Goal: Information Seeking & Learning: Check status

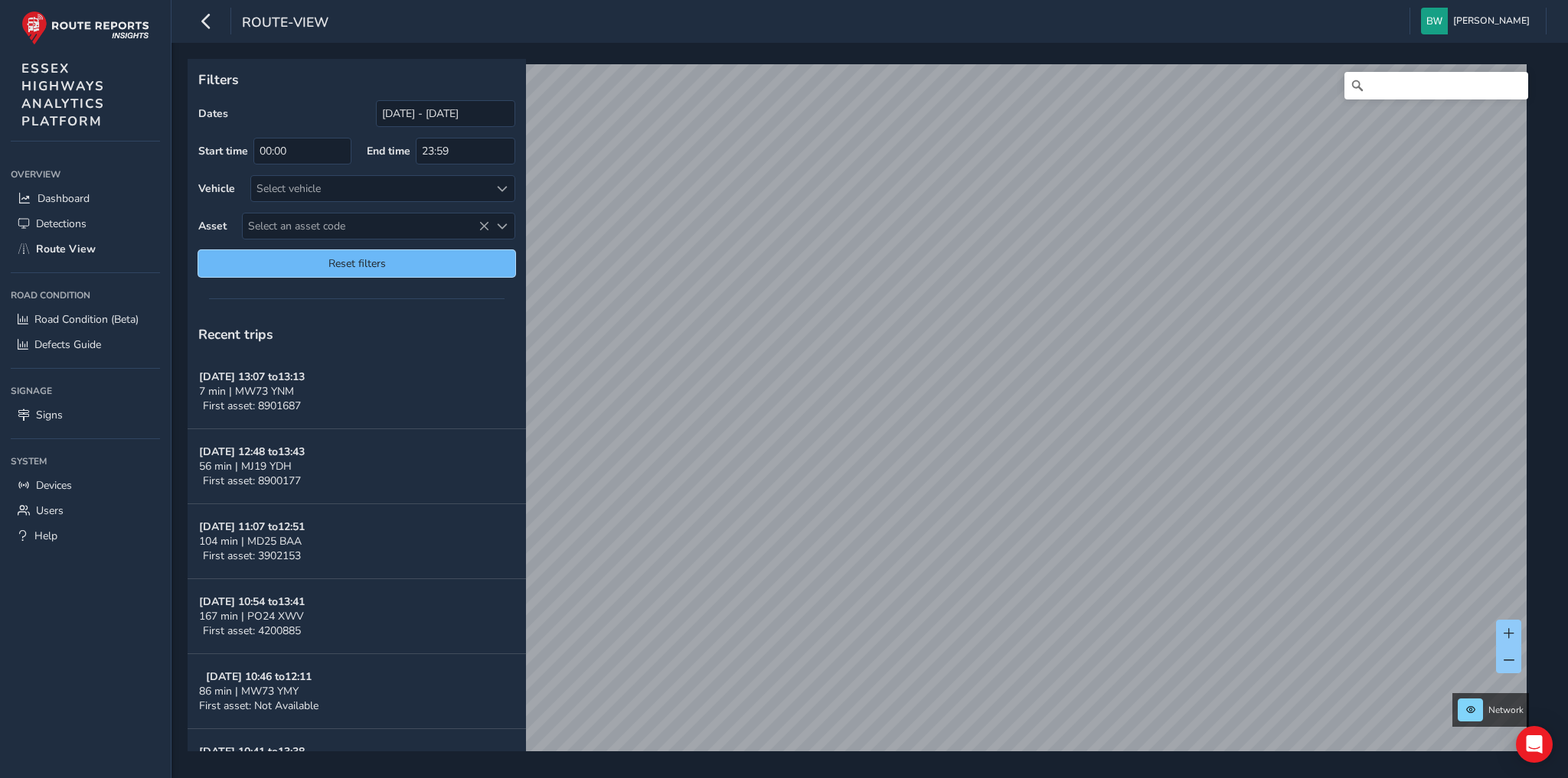
click at [387, 256] on span "Reset filters" at bounding box center [357, 263] width 294 height 14
click at [405, 113] on input "[DATE] - [DATE]" at bounding box center [446, 114] width 139 height 27
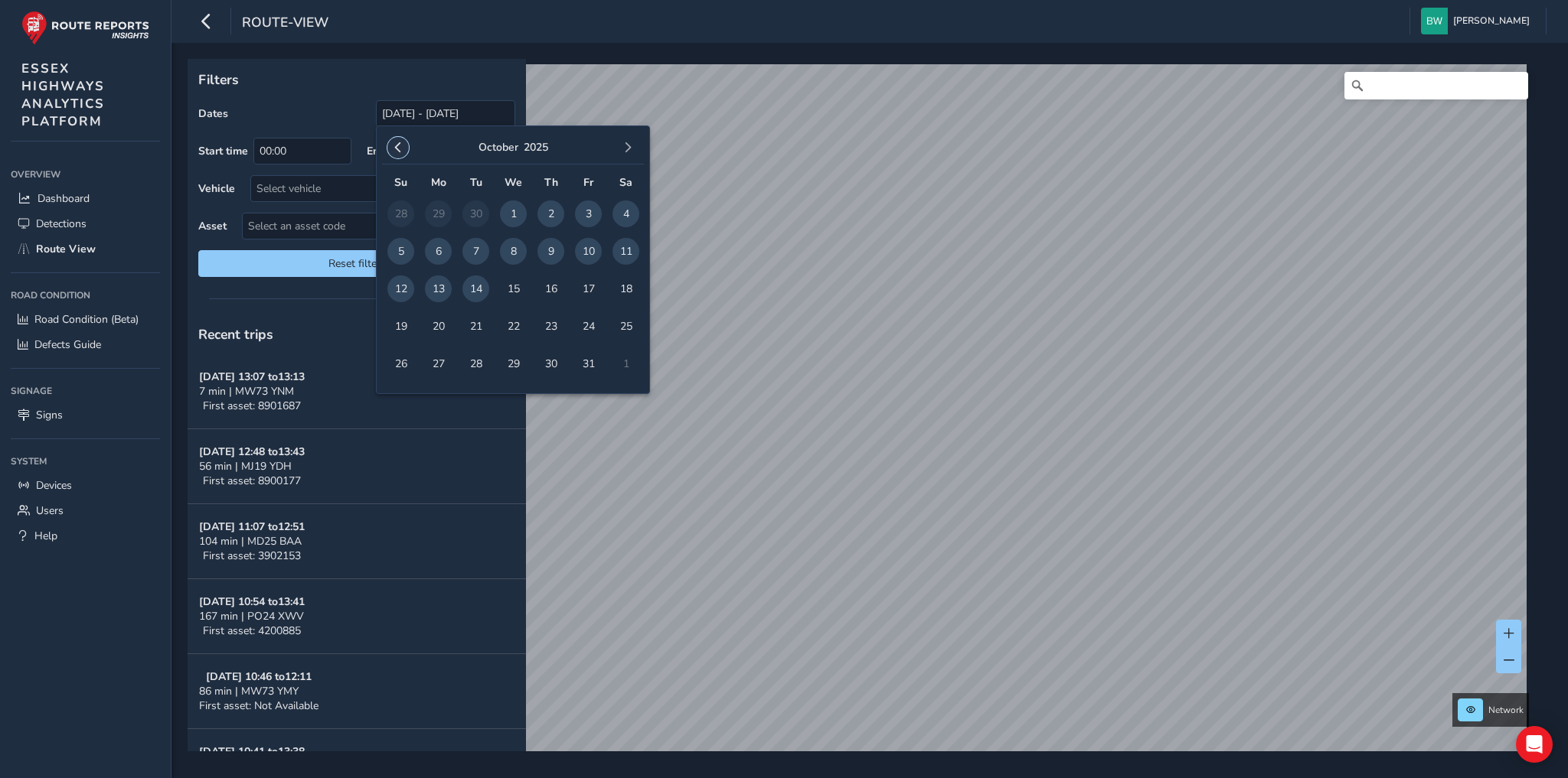
click at [396, 143] on span "button" at bounding box center [398, 148] width 11 height 11
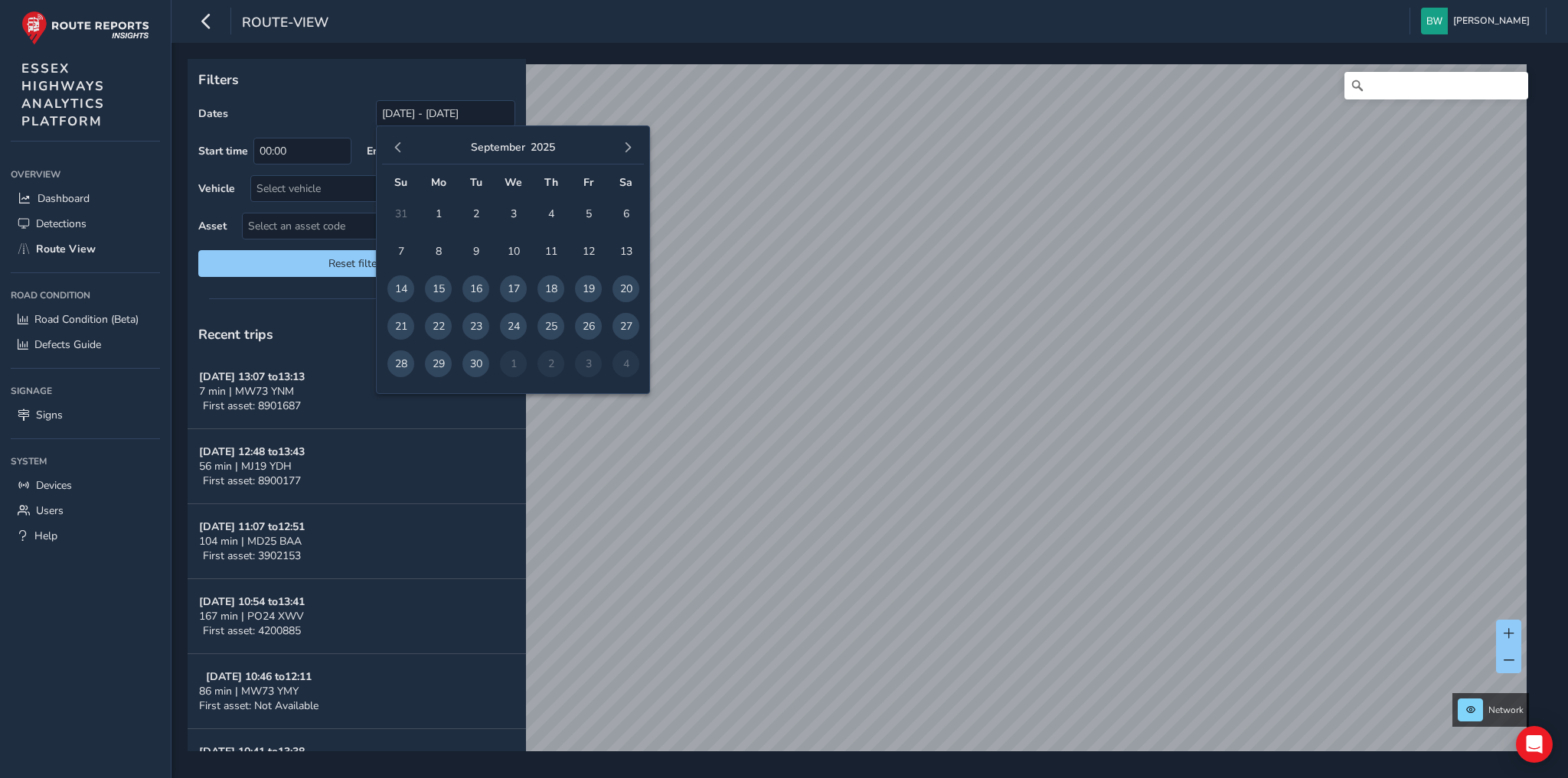
click at [396, 143] on span "button" at bounding box center [398, 148] width 11 height 11
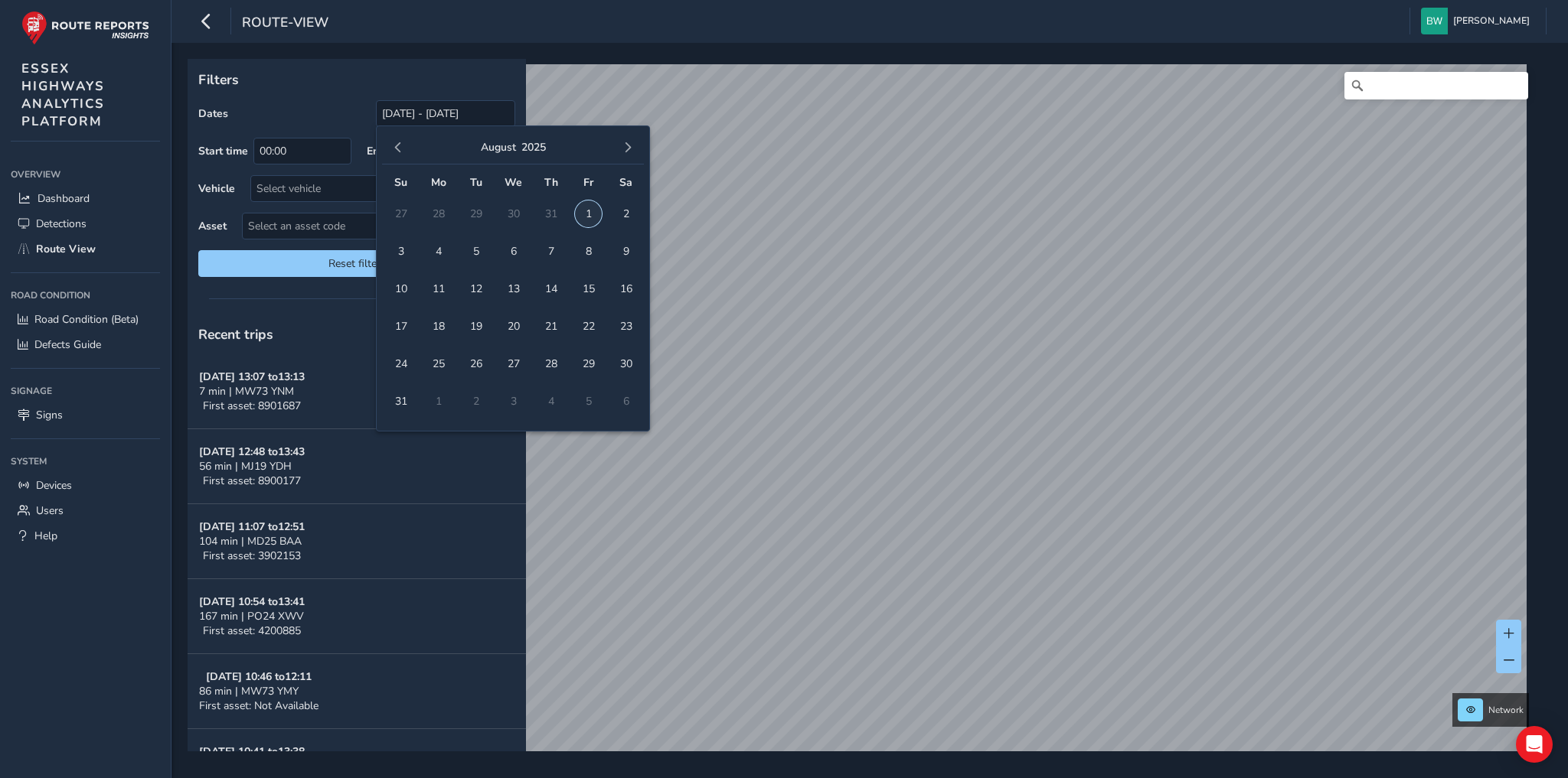
click at [584, 213] on span "1" at bounding box center [588, 214] width 27 height 27
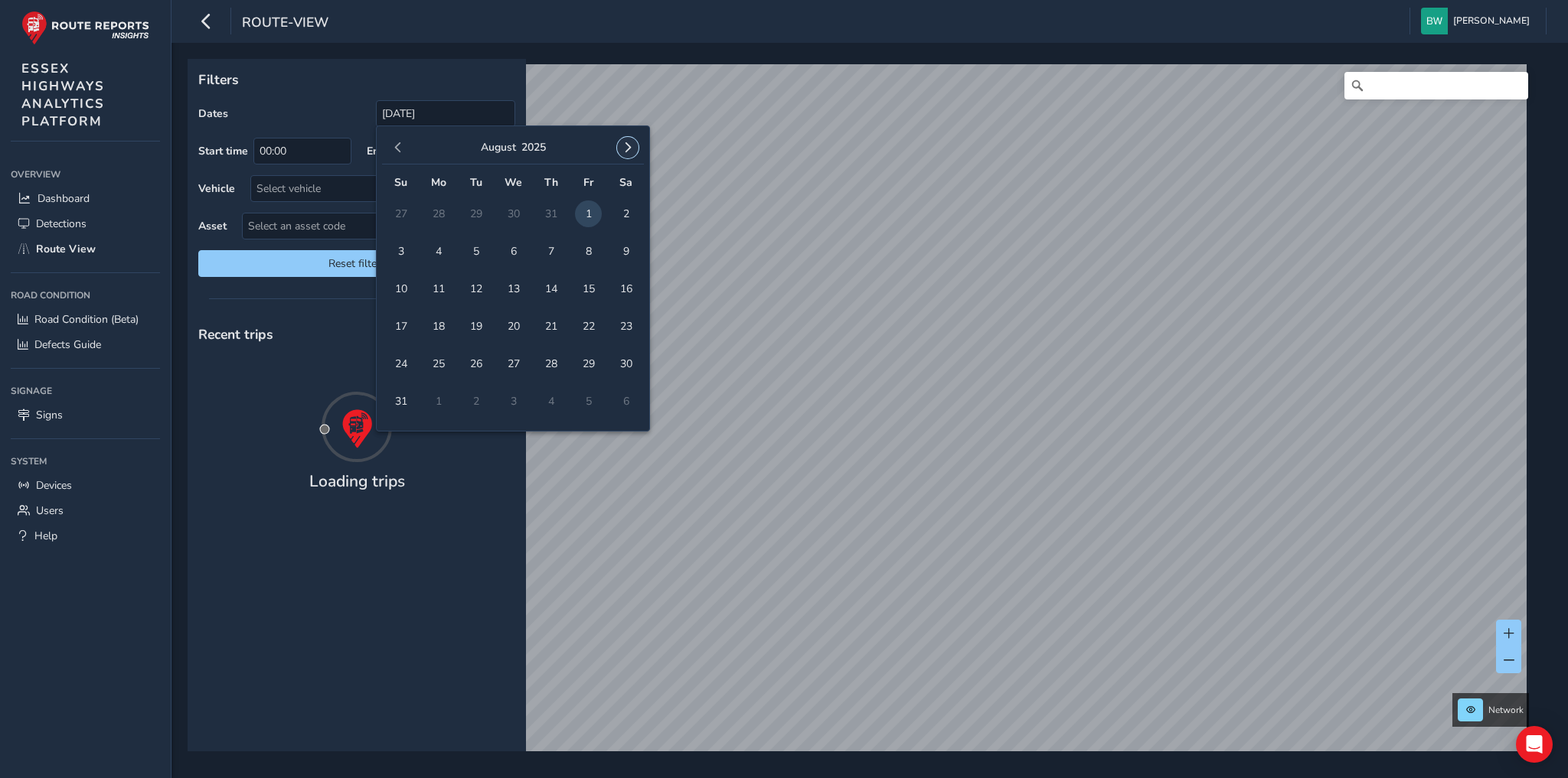
click at [632, 146] on span "button" at bounding box center [627, 148] width 11 height 11
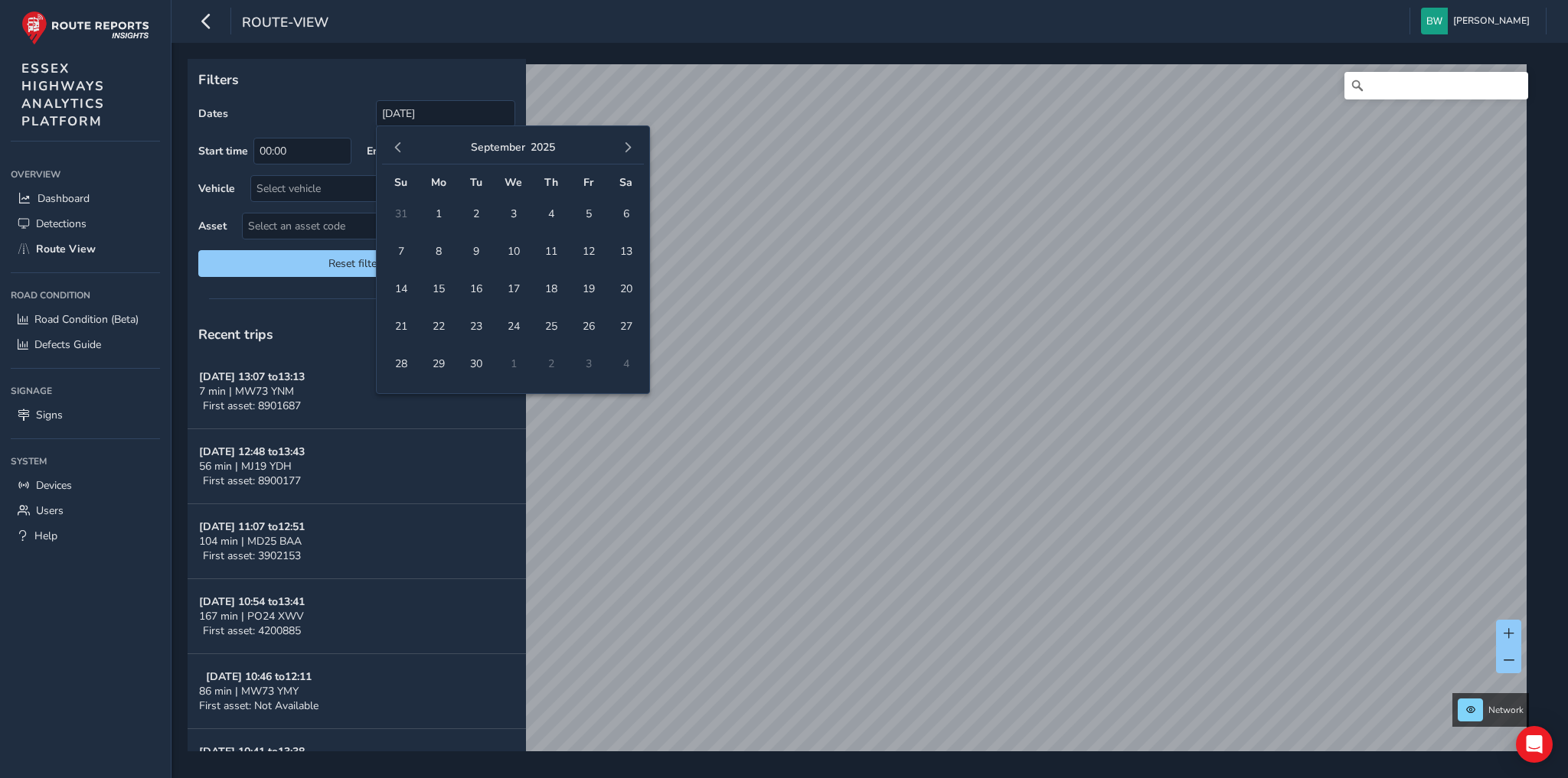
click at [629, 146] on span "button" at bounding box center [627, 148] width 11 height 11
click at [398, 144] on span "button" at bounding box center [398, 148] width 11 height 11
click at [475, 288] on span "14" at bounding box center [476, 289] width 27 height 27
type input "01/08/2025 - 14/10/2025"
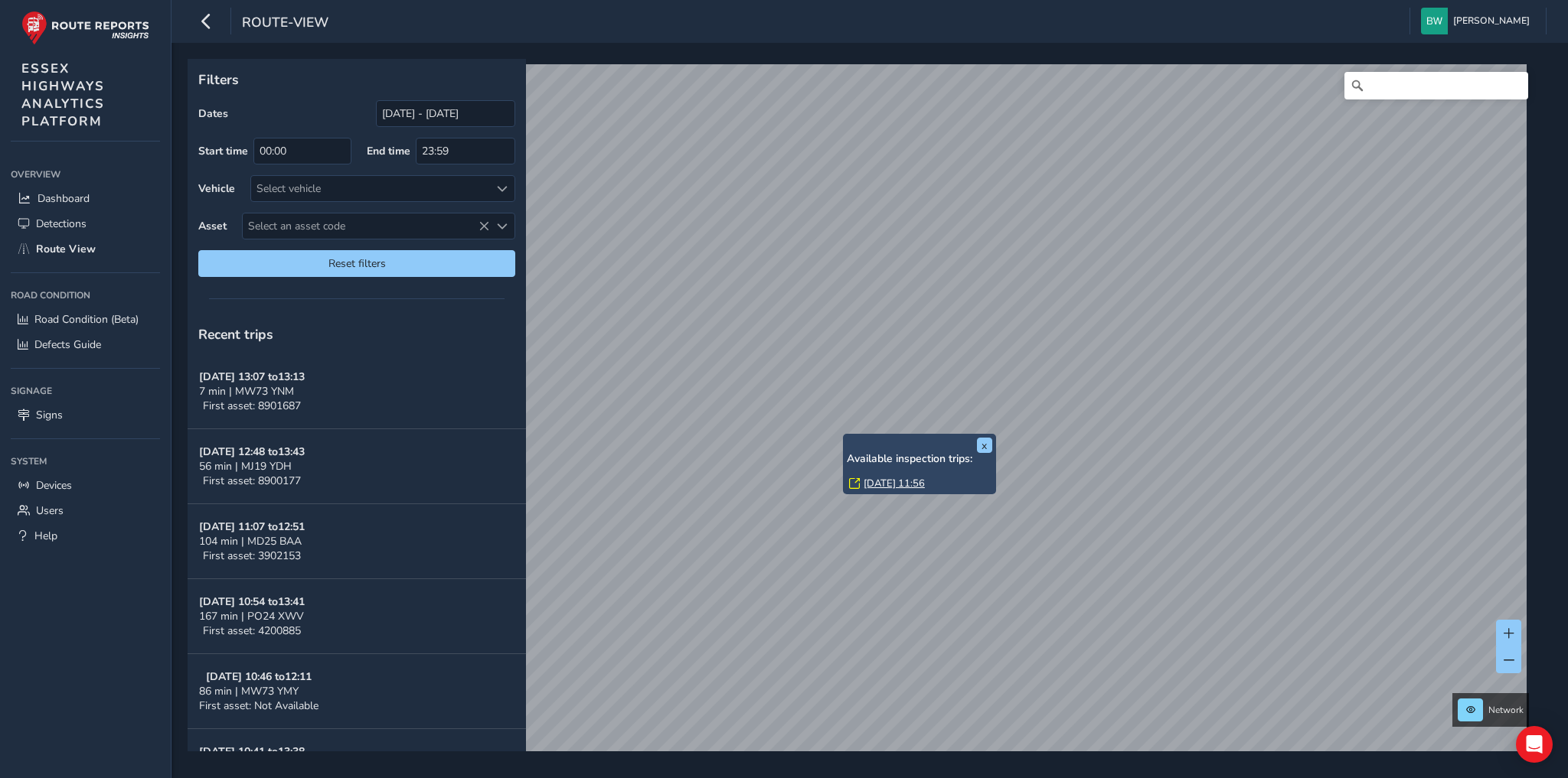
click at [877, 480] on link "Tue, 26 Aug, 11:56" at bounding box center [894, 484] width 61 height 14
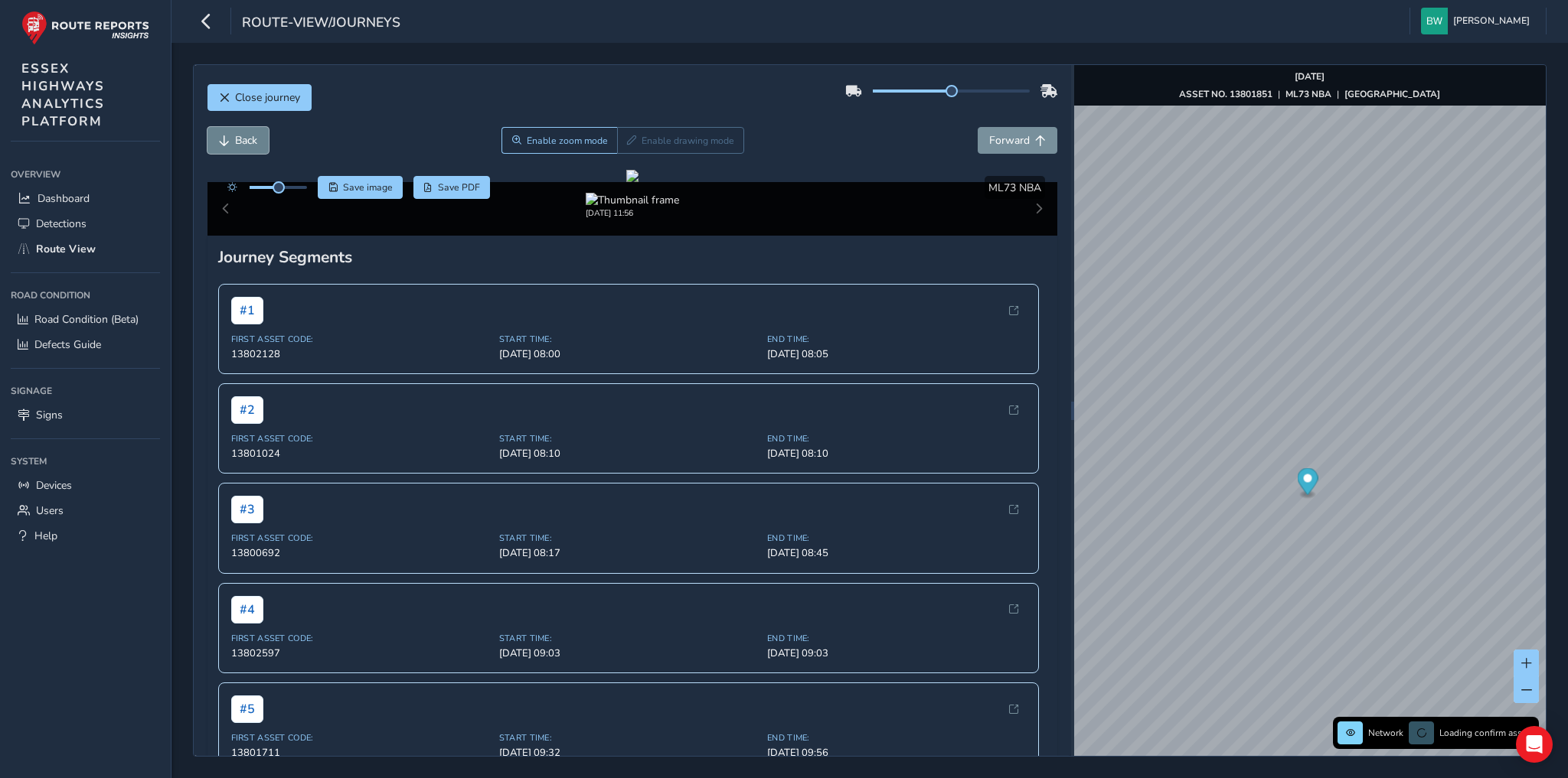
click at [249, 133] on span "Back" at bounding box center [246, 140] width 22 height 14
click at [1009, 142] on span "Forward" at bounding box center [1009, 140] width 41 height 14
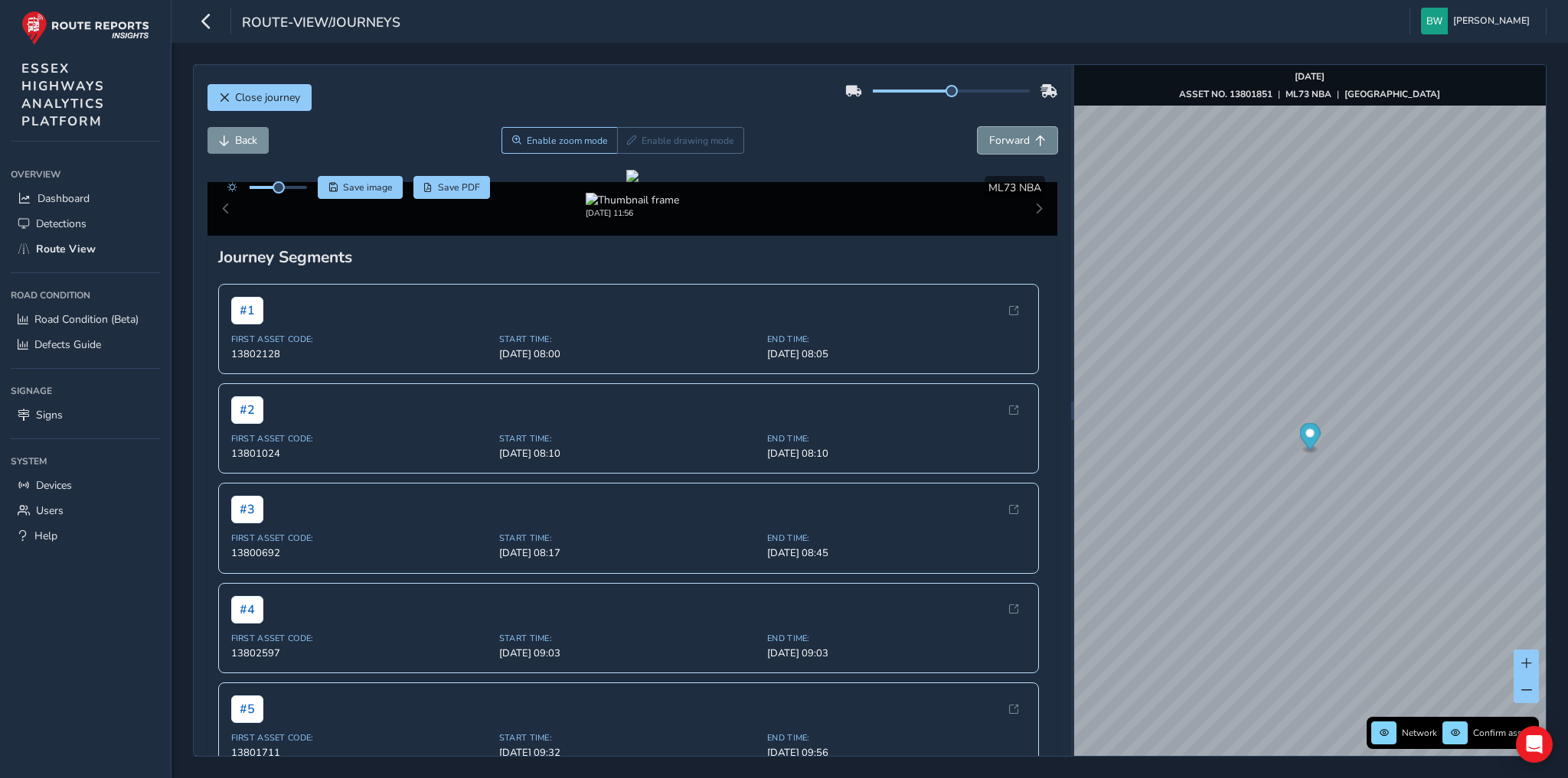
click at [1009, 142] on span "Forward" at bounding box center [1009, 140] width 41 height 14
click at [1009, 142] on div "Loading... Enable zoom mode Enable drawing mode Loading..." at bounding box center [632, 141] width 851 height 27
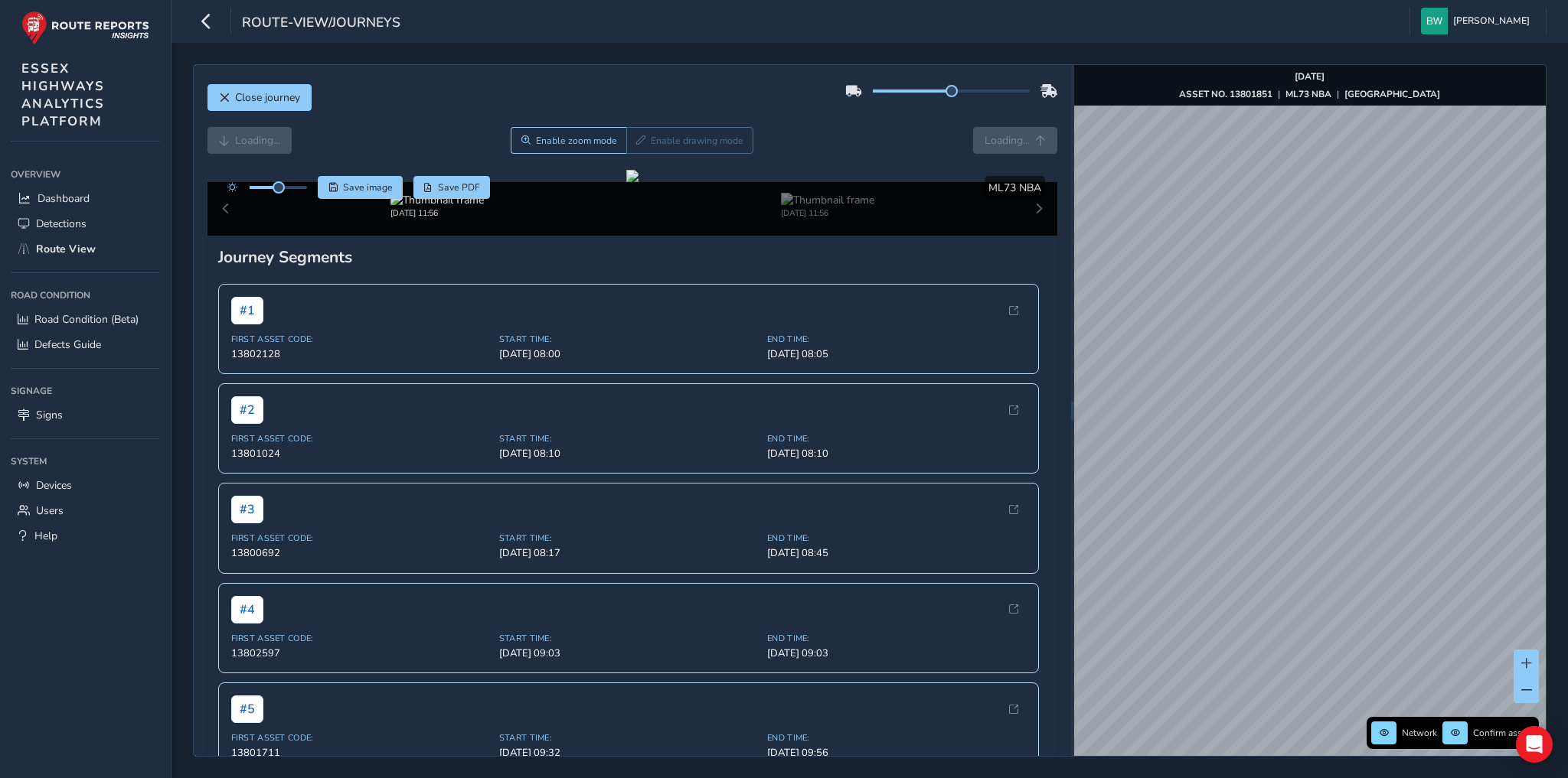
click at [1009, 142] on div "Loading... Enable zoom mode Enable drawing mode Loading..." at bounding box center [632, 141] width 851 height 27
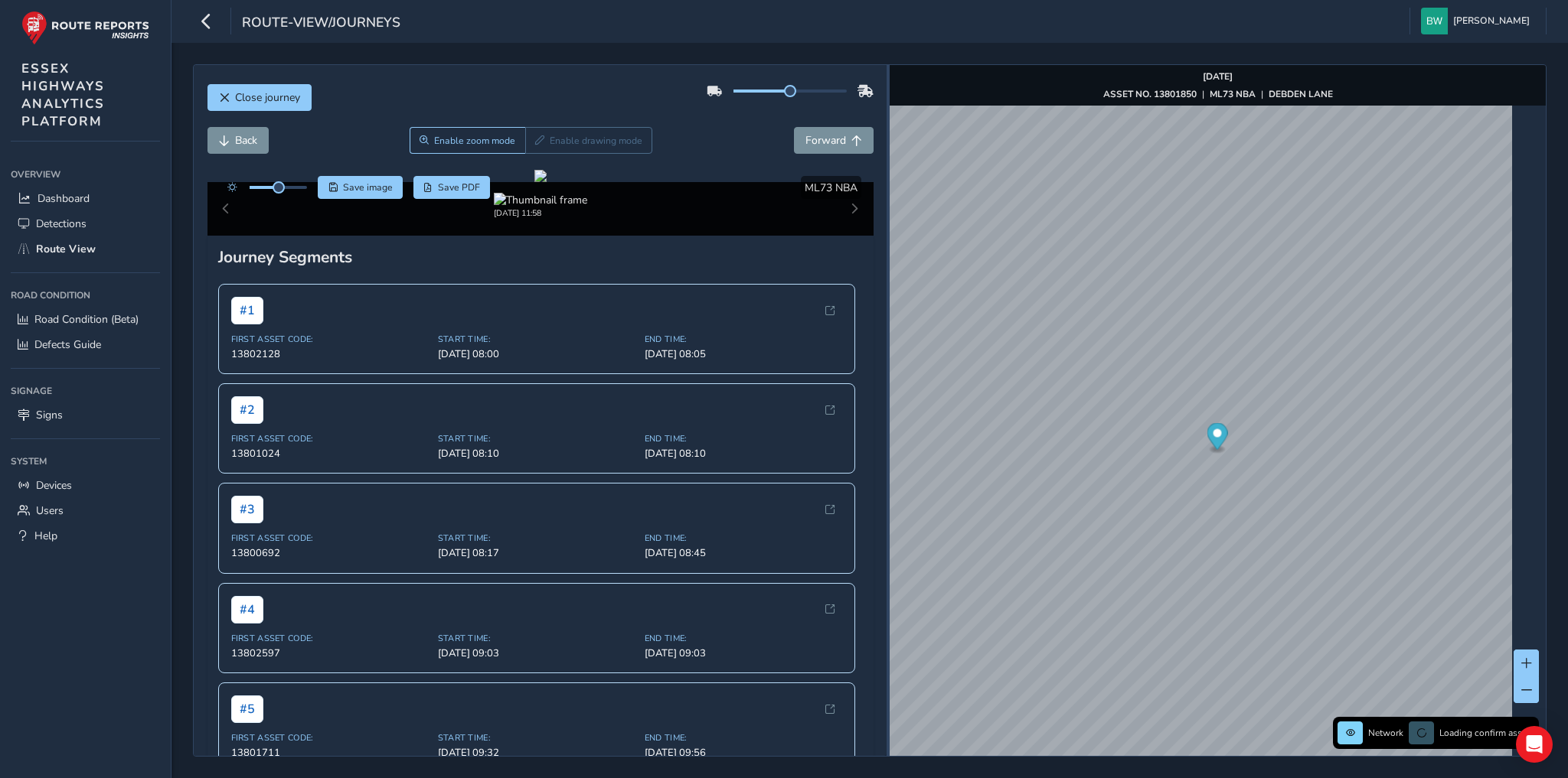
drag, startPoint x: 1072, startPoint y: 400, endPoint x: 888, endPoint y: 368, distance: 186.8
click at [888, 368] on div at bounding box center [888, 411] width 3 height 691
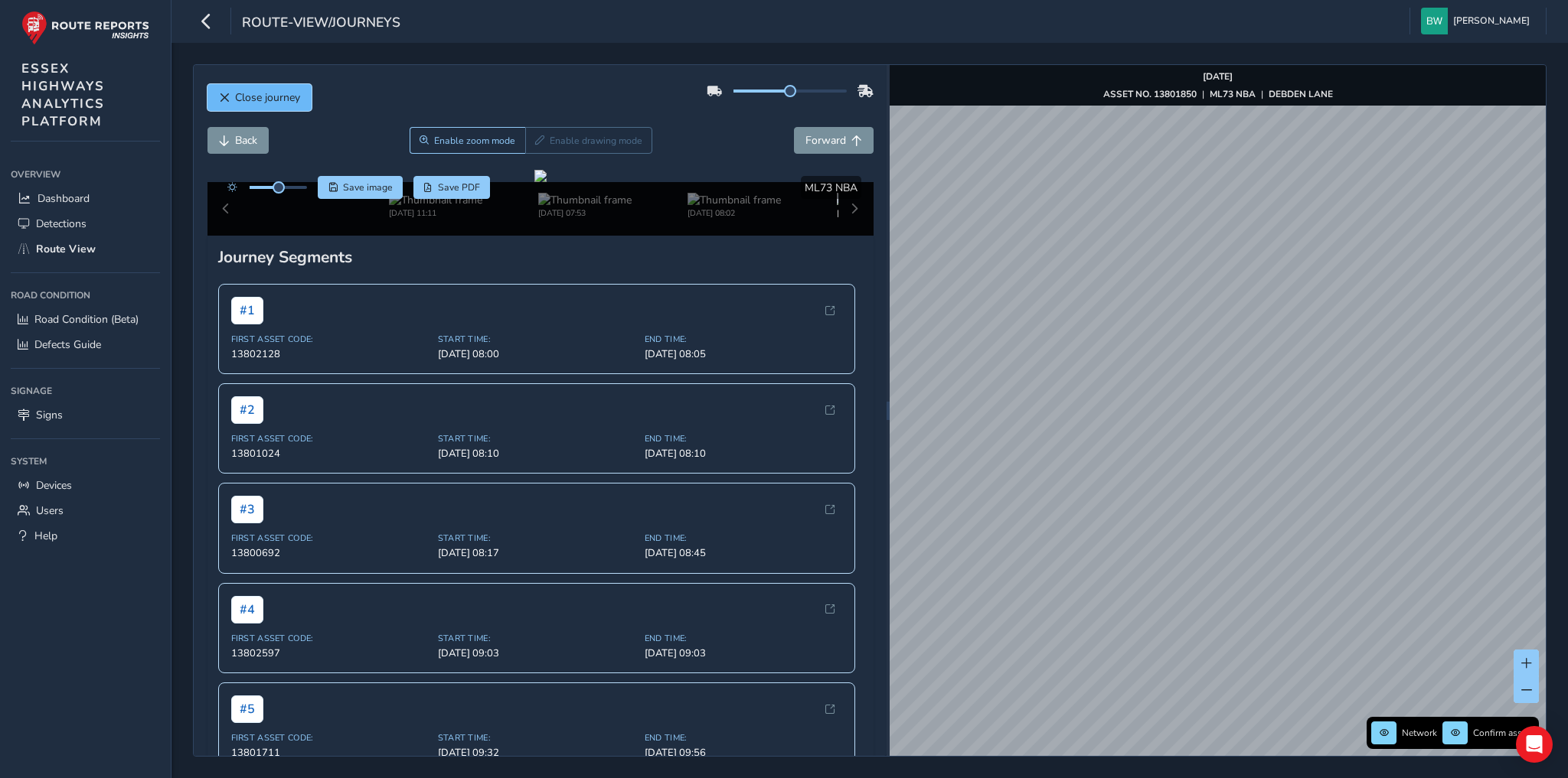
click at [276, 91] on span "Close journey" at bounding box center [267, 97] width 65 height 14
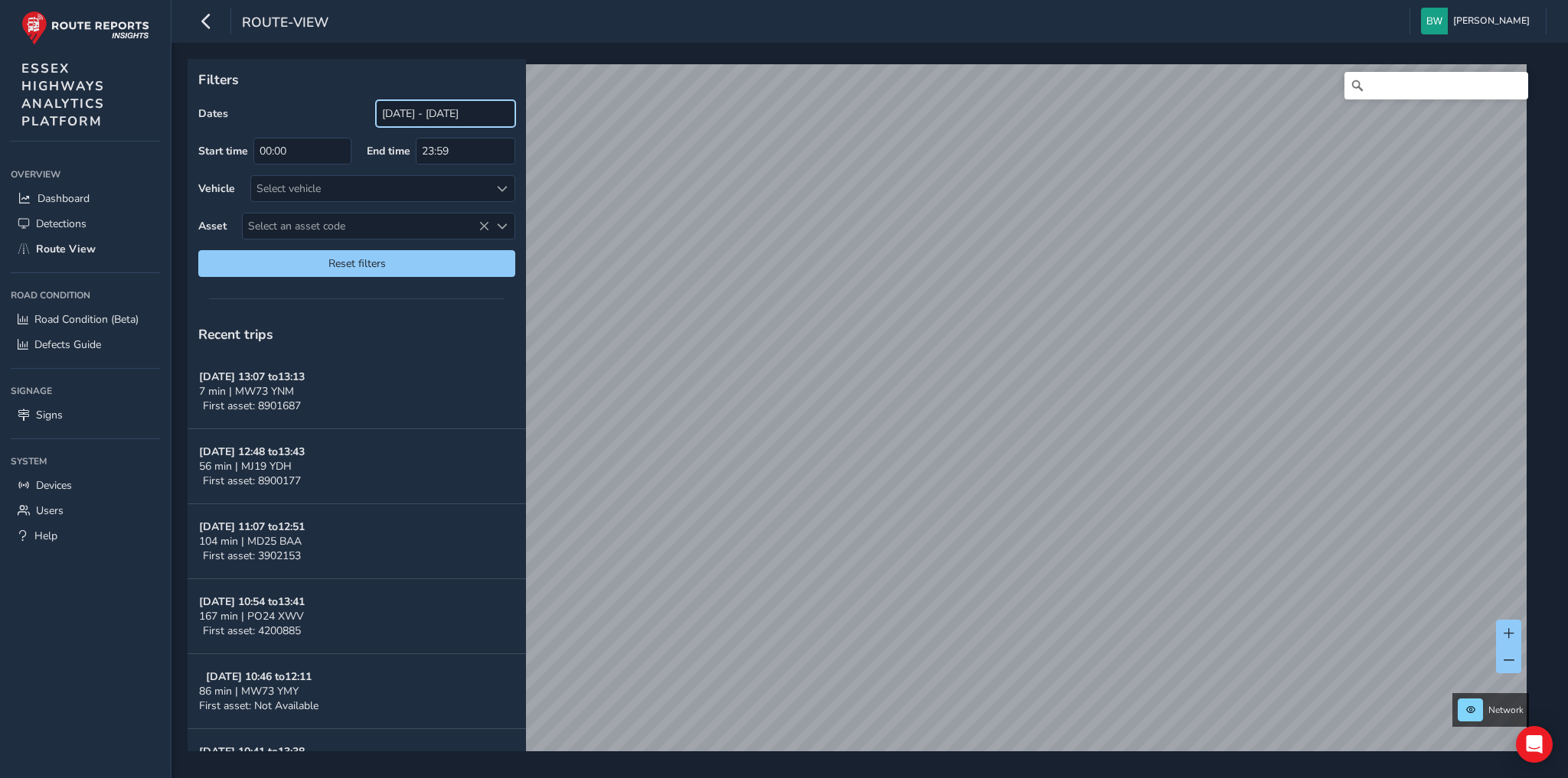
click at [405, 120] on input "01/08/2025 - 14/10/2025" at bounding box center [446, 114] width 139 height 27
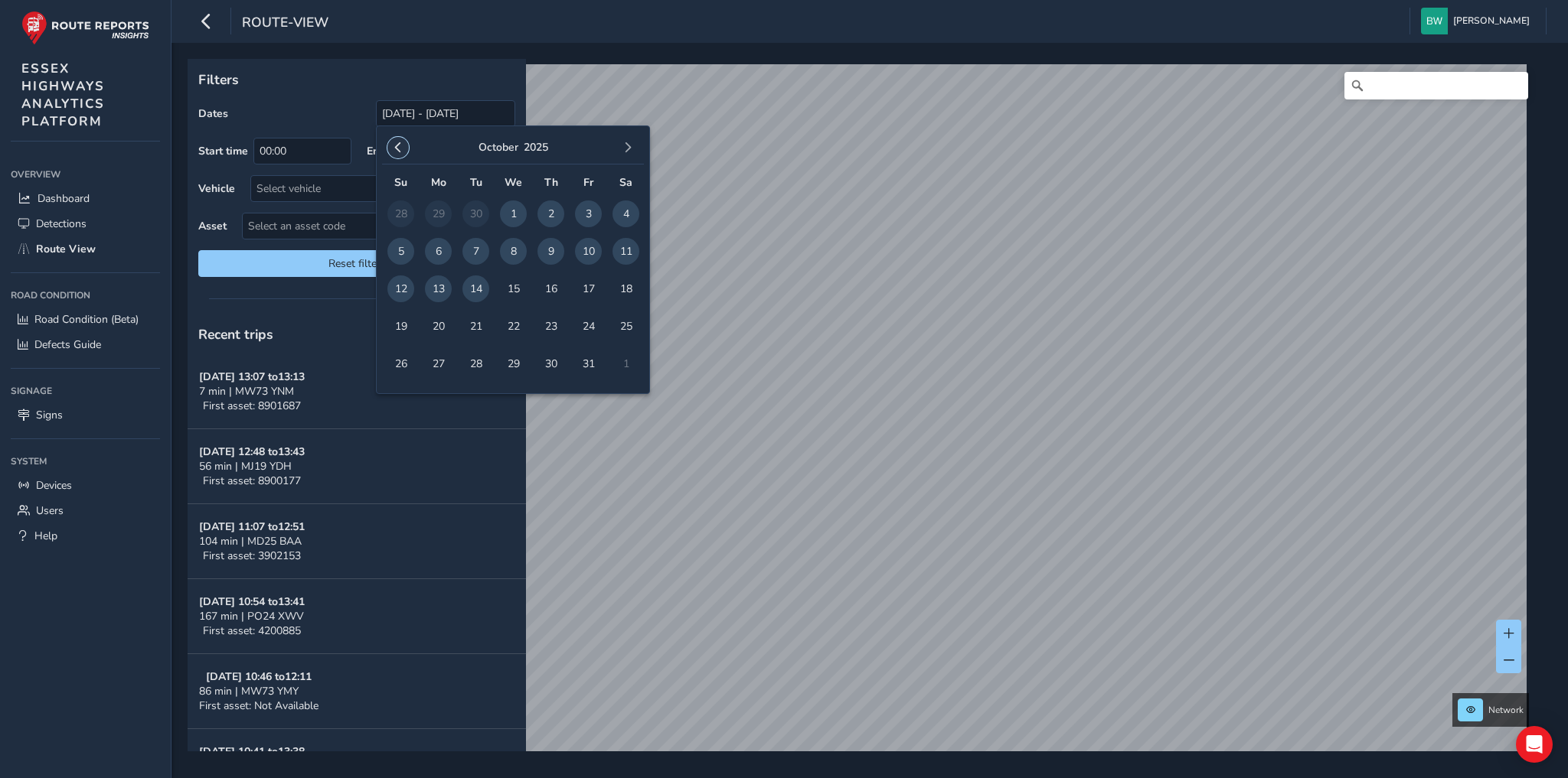
click at [390, 145] on button "button" at bounding box center [397, 147] width 21 height 21
click at [391, 145] on button "button" at bounding box center [397, 147] width 21 height 21
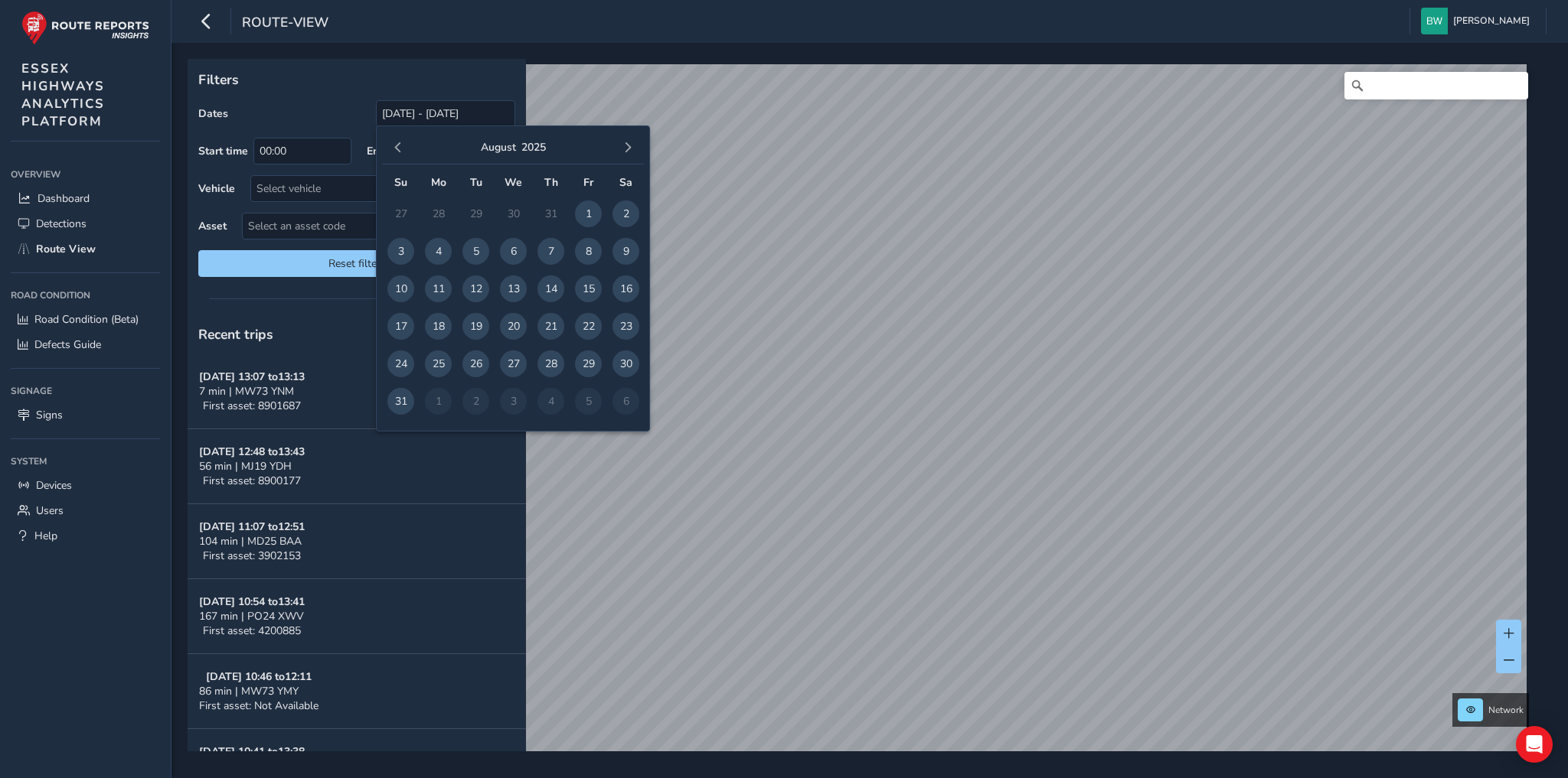
click at [391, 145] on button "button" at bounding box center [397, 147] width 21 height 21
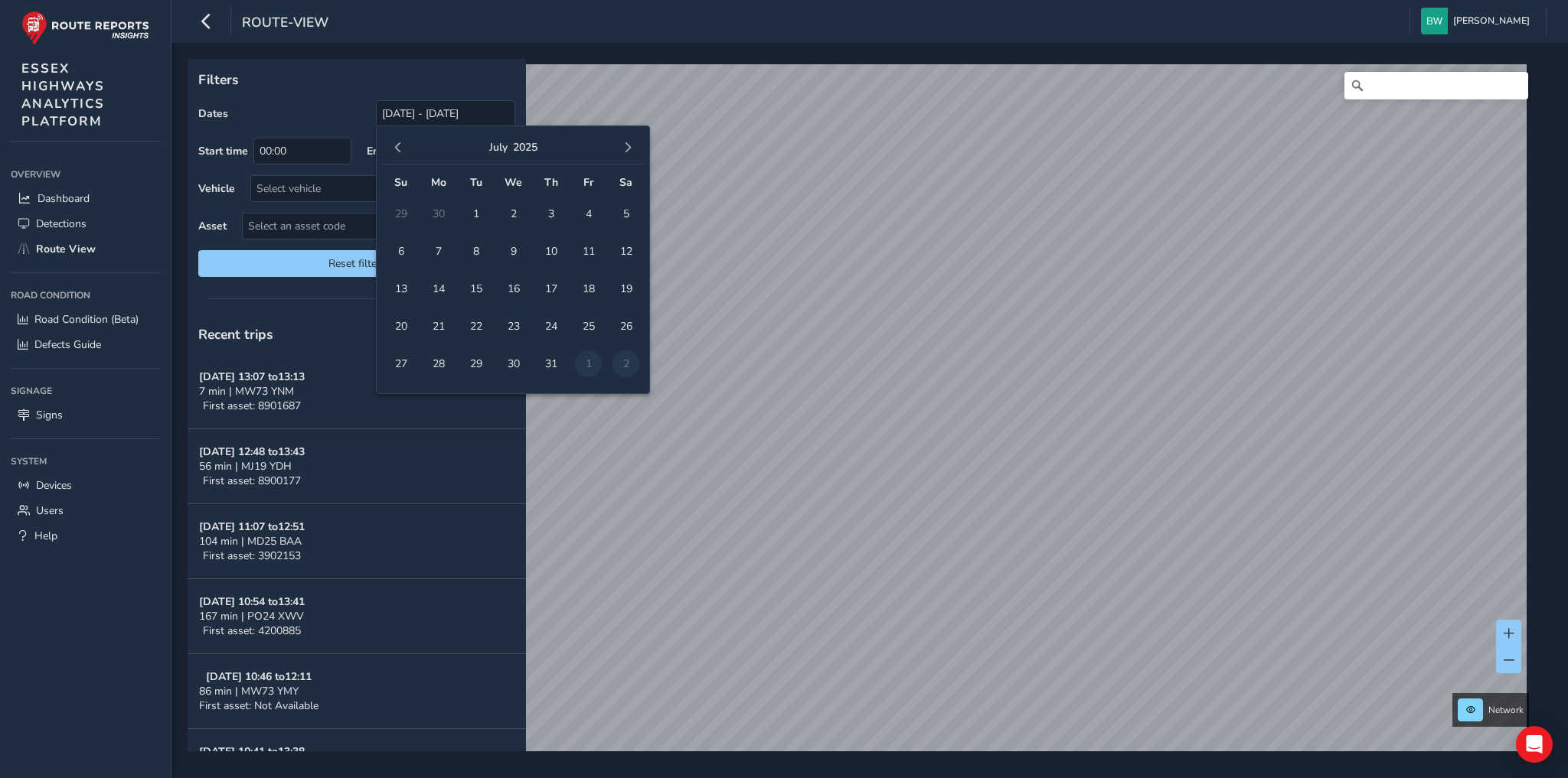
click at [391, 145] on button "button" at bounding box center [397, 147] width 21 height 21
drag, startPoint x: 398, startPoint y: 208, endPoint x: 418, endPoint y: 206, distance: 20.1
click at [399, 208] on span "1" at bounding box center [401, 214] width 27 height 27
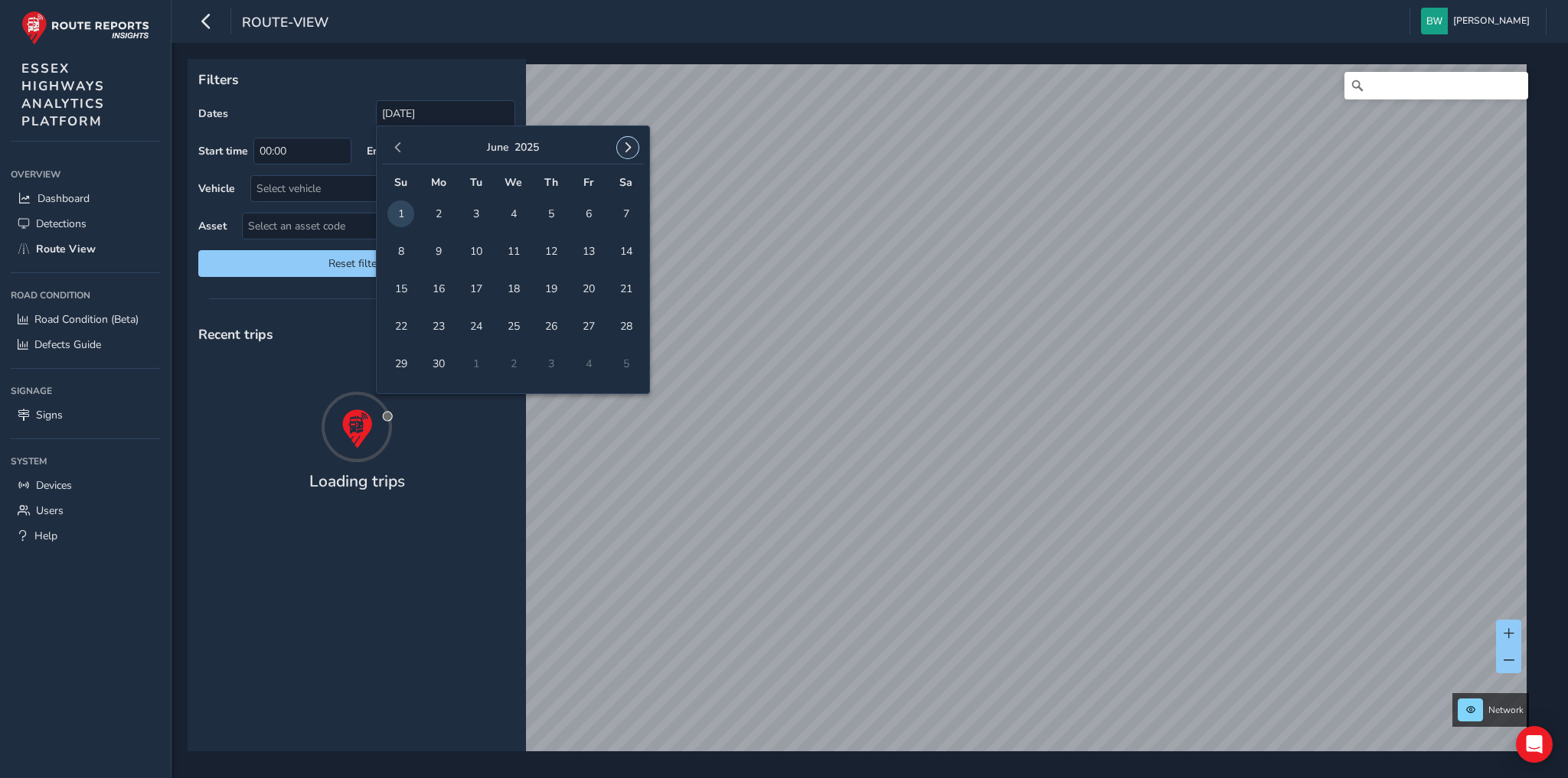
click at [632, 144] on span "button" at bounding box center [627, 148] width 11 height 11
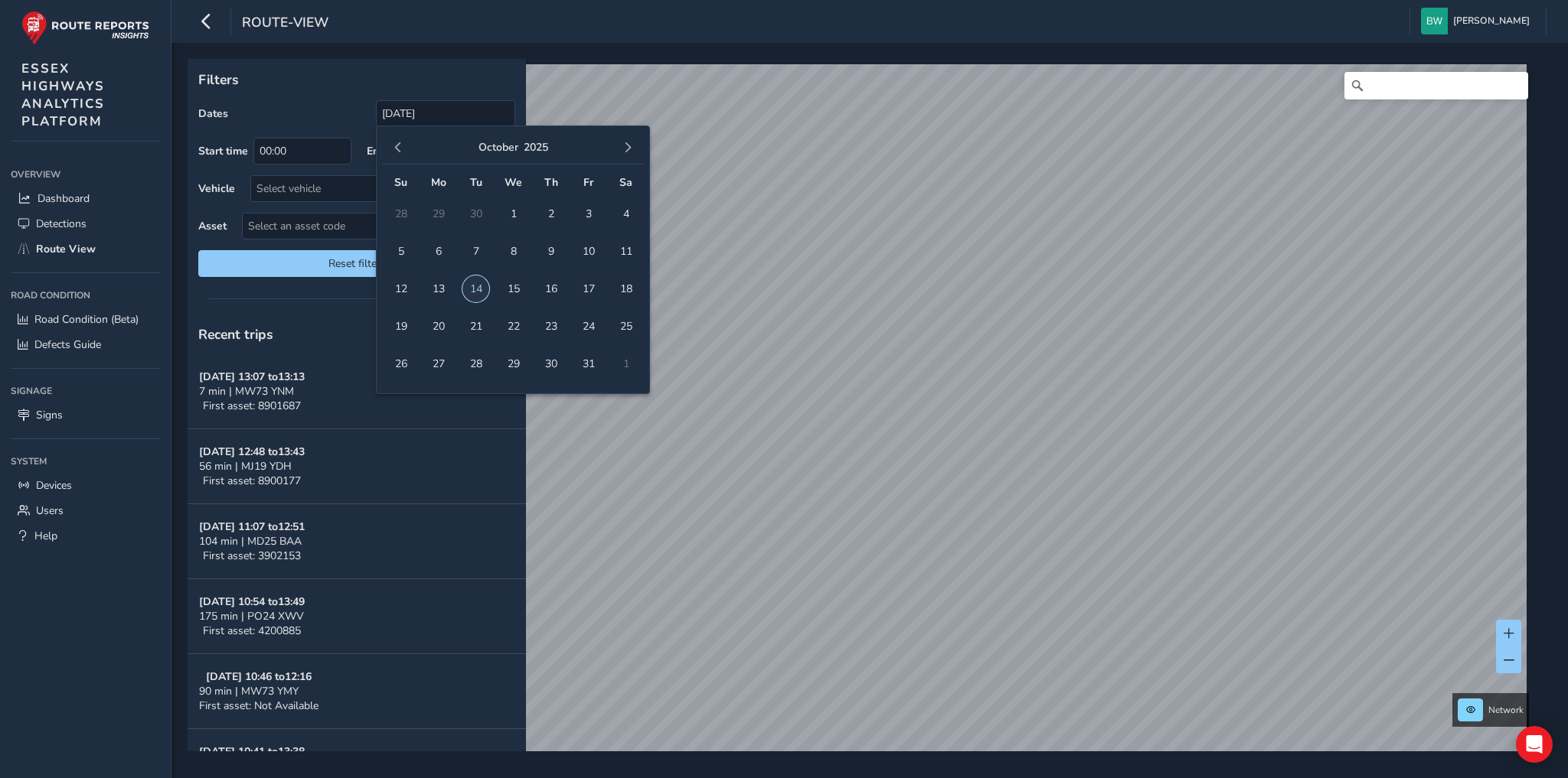
click at [476, 288] on span "14" at bounding box center [476, 289] width 27 height 27
type input "01/06/2025 - 14/10/2025"
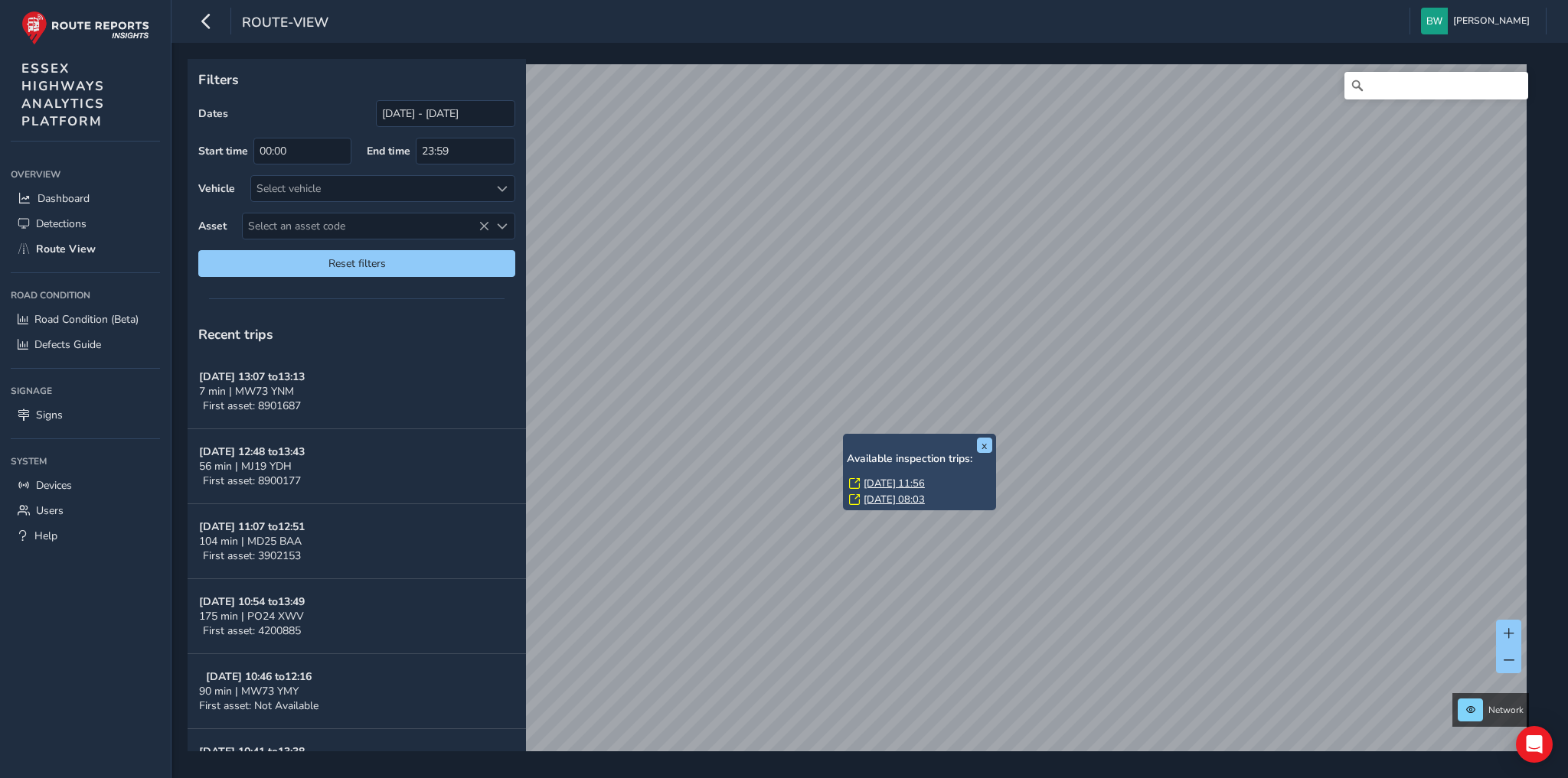
click at [874, 483] on link "Tue, 26 Aug, 11:56" at bounding box center [894, 484] width 61 height 14
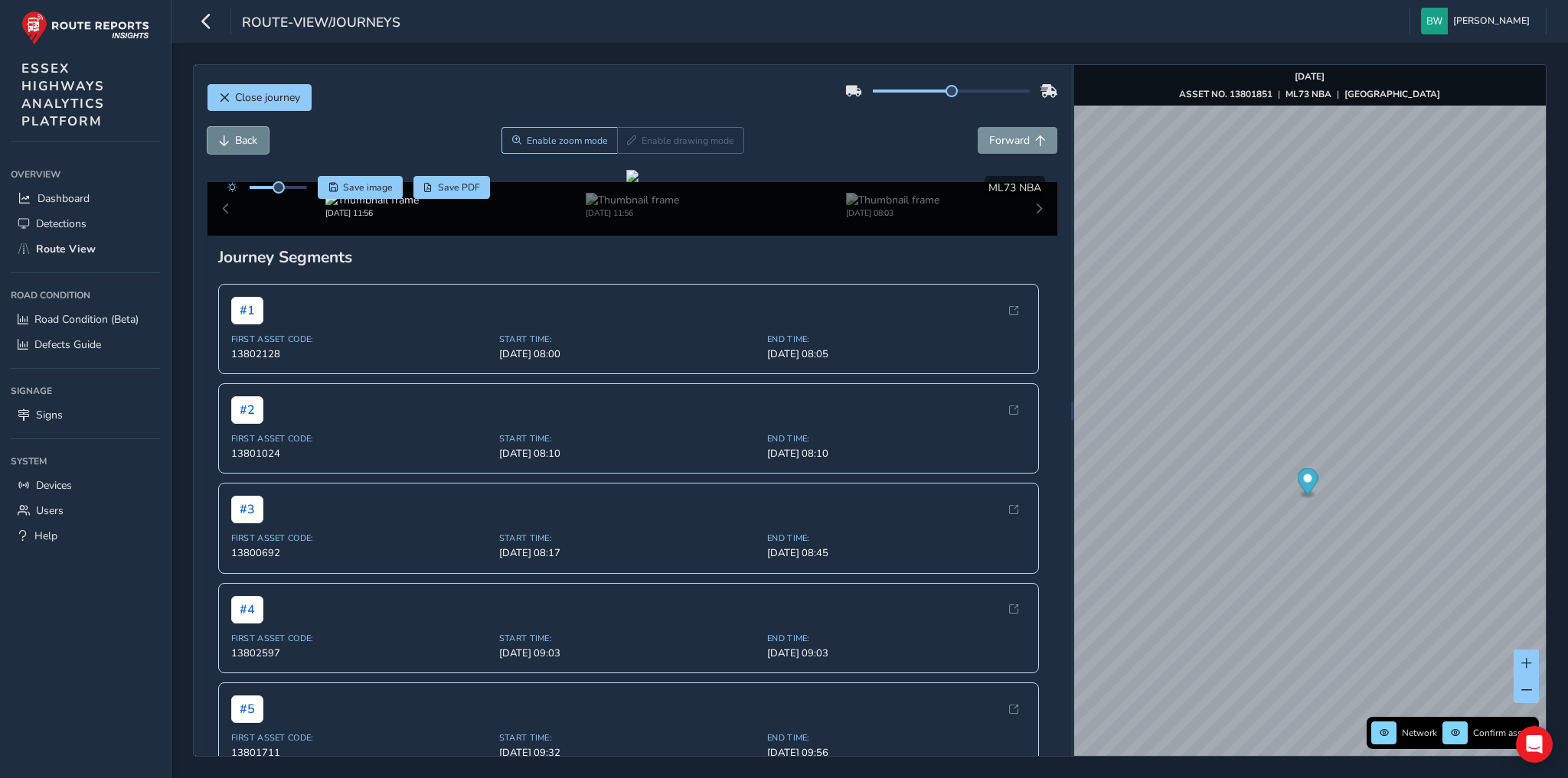
click at [232, 136] on button "Back" at bounding box center [238, 141] width 61 height 27
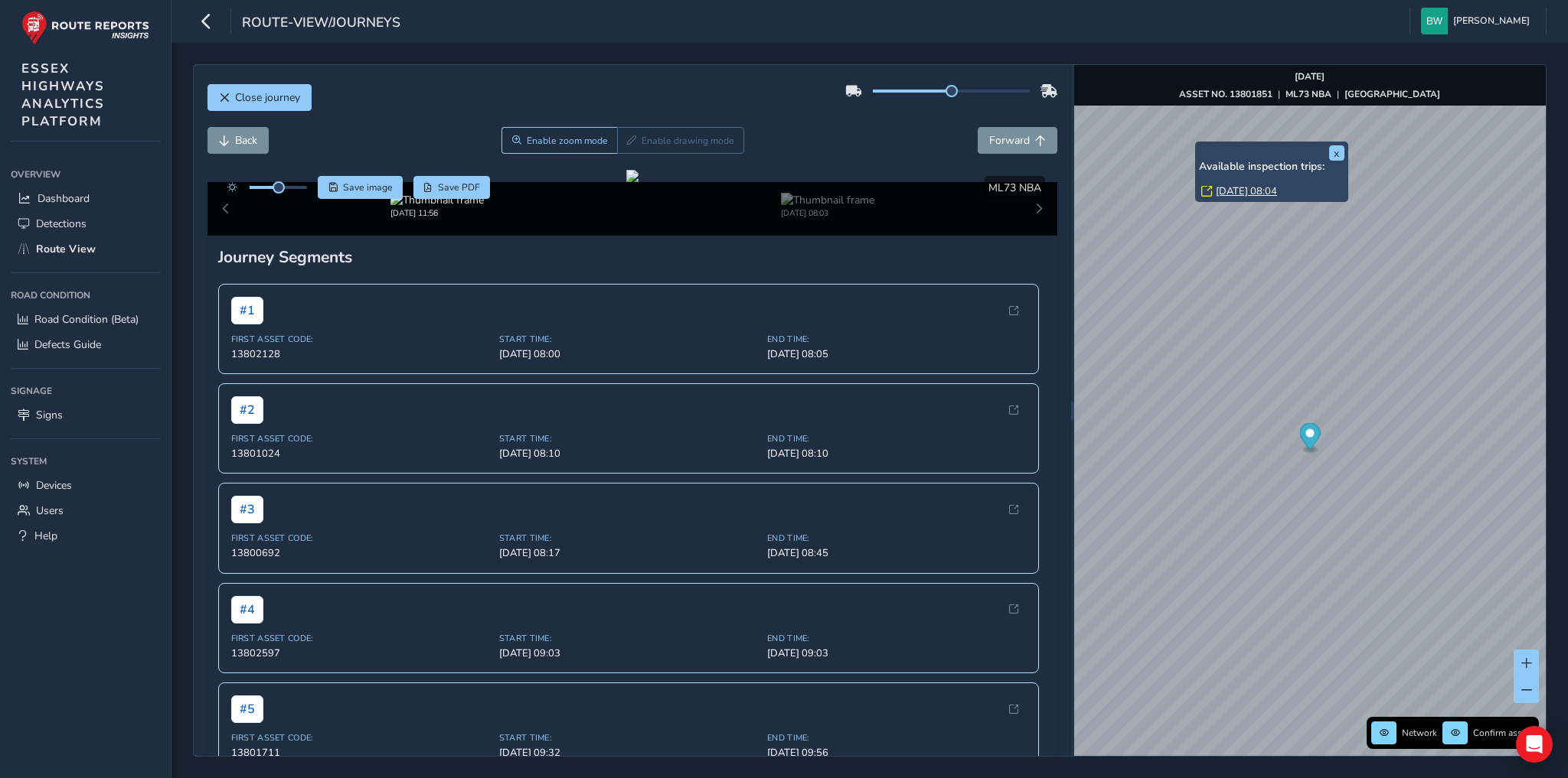
click at [1231, 188] on link "Fri, 20 Jun, 08:04" at bounding box center [1246, 191] width 61 height 14
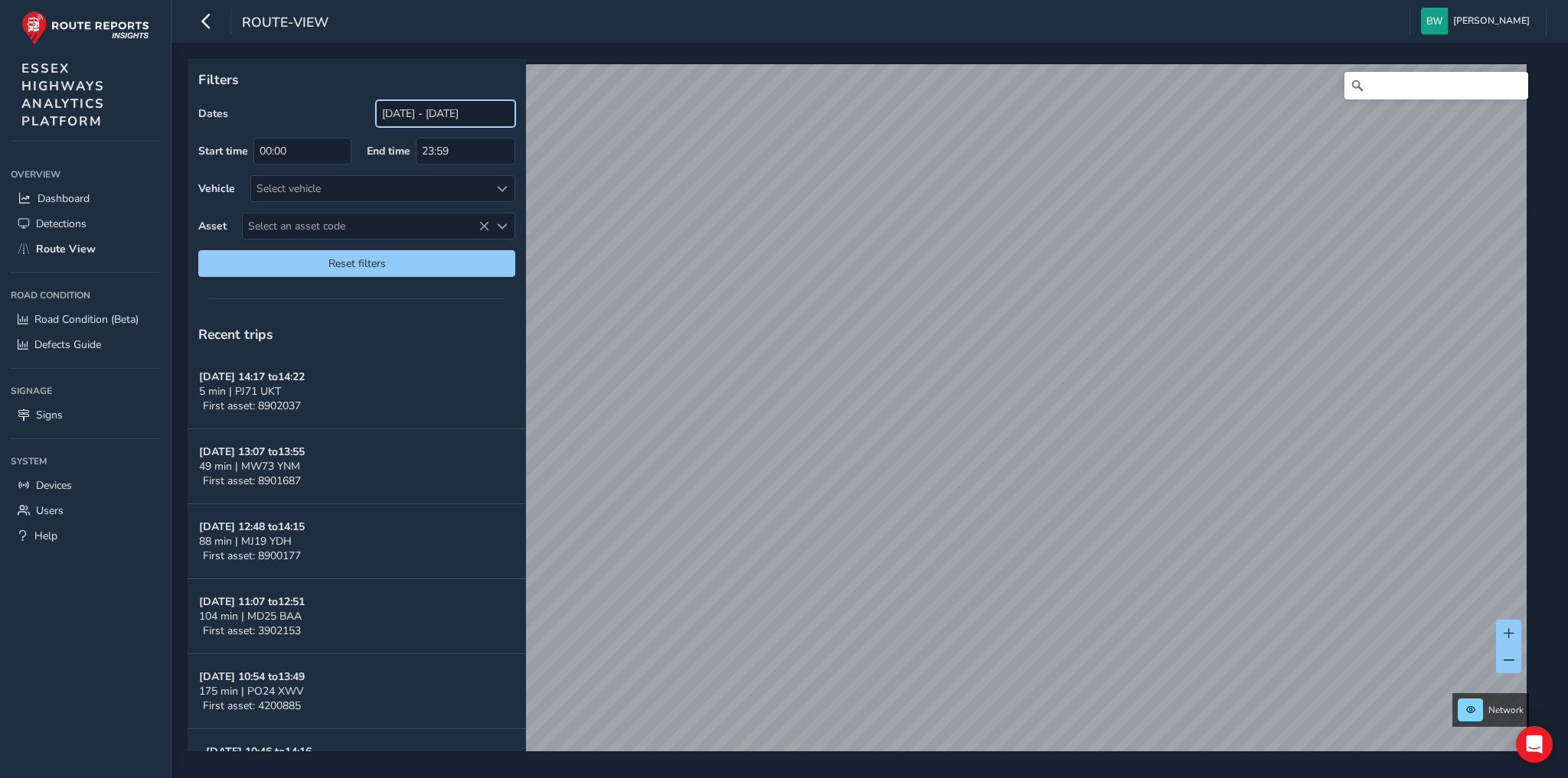
click at [414, 115] on input "[DATE] - [DATE]" at bounding box center [446, 114] width 139 height 27
